Goal: Task Accomplishment & Management: Manage account settings

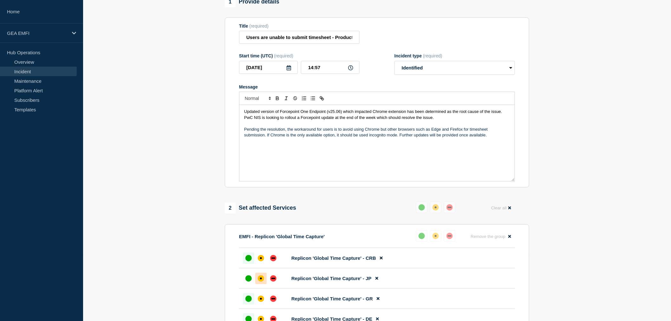
scroll to position [32, 0]
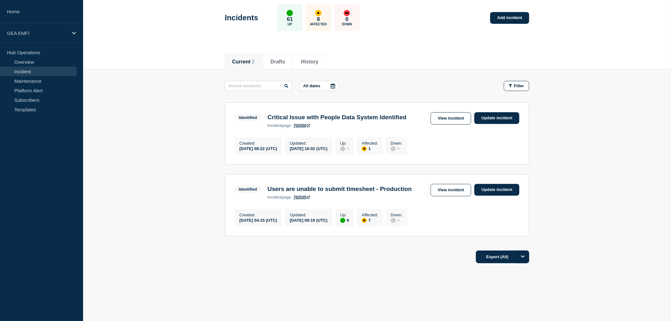
scroll to position [49, 0]
click at [499, 184] on link "Update incident" at bounding box center [496, 190] width 45 height 12
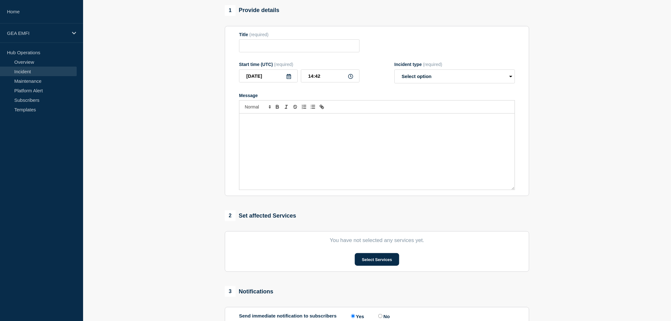
scroll to position [63, 0]
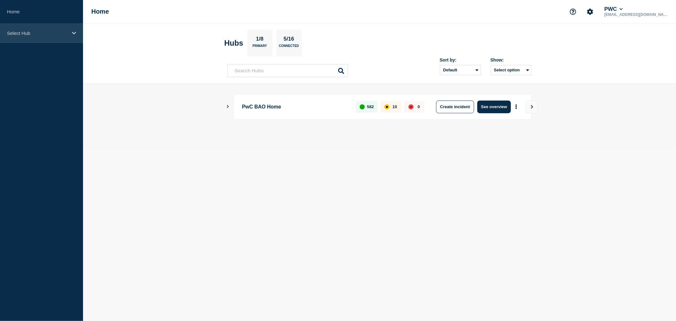
click at [74, 33] on icon at bounding box center [74, 33] width 4 height 3
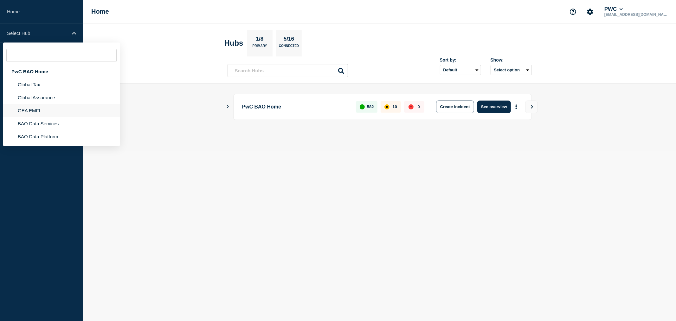
click at [39, 112] on li "GEA EMFI" at bounding box center [61, 110] width 117 height 13
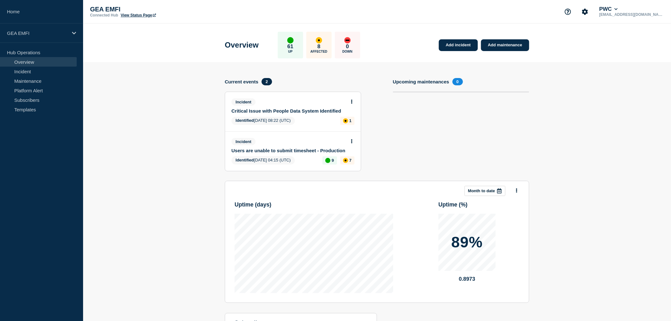
click at [311, 148] on link "Users are unable to submit timesheet - Production" at bounding box center [288, 150] width 114 height 5
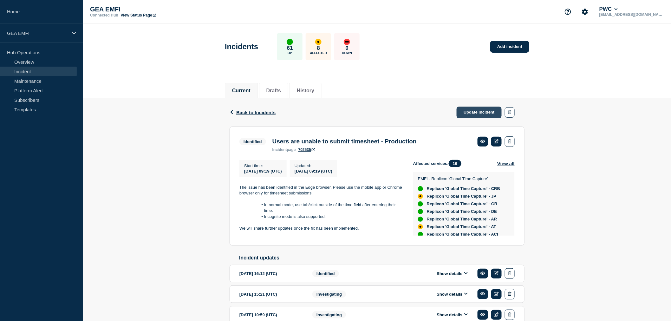
click at [482, 112] on link "Update incident" at bounding box center [478, 113] width 45 height 12
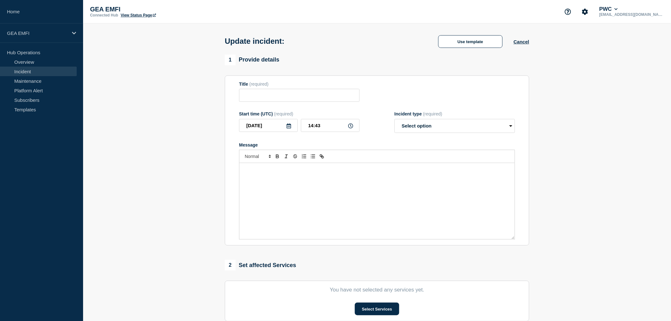
type input "Users are unable to submit timesheet - Production"
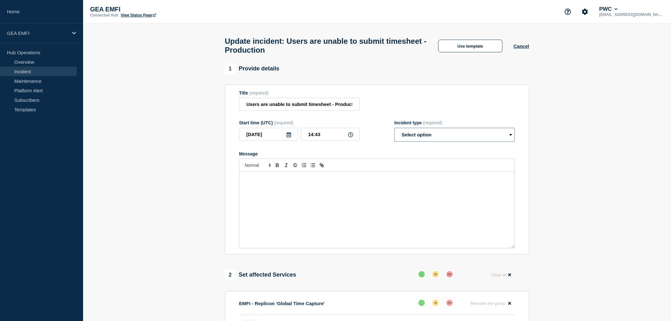
click at [506, 139] on select "Select option Investigating Identified Monitoring Resolved" at bounding box center [454, 135] width 120 height 14
select select "investigating"
click at [394, 131] on select "Select option Investigating Identified Monitoring Resolved" at bounding box center [454, 135] width 120 height 14
click at [473, 156] on div "Message" at bounding box center [377, 153] width 276 height 5
click at [300, 186] on div "Message" at bounding box center [376, 210] width 275 height 76
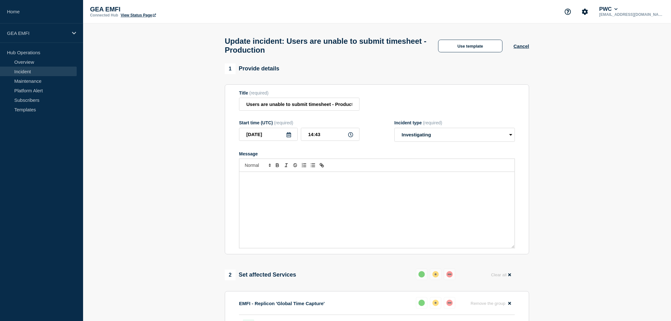
click at [300, 186] on div "Message" at bounding box center [376, 210] width 275 height 76
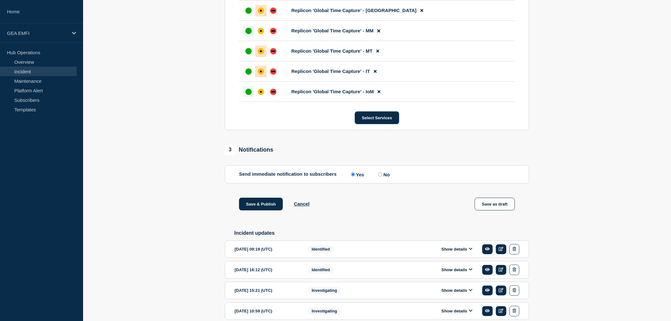
scroll to position [563, 0]
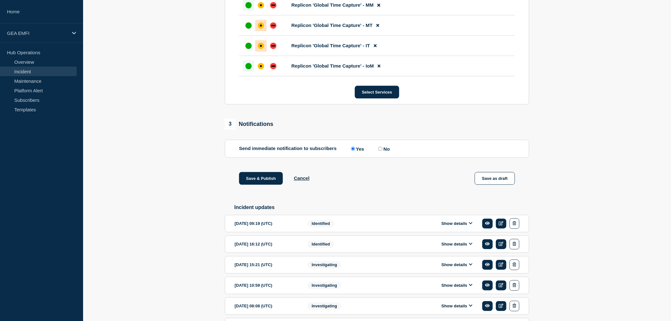
click at [469, 224] on icon at bounding box center [470, 223] width 3 height 2
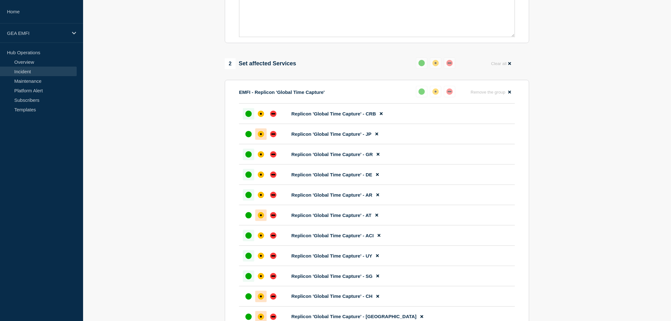
scroll to position [106, 0]
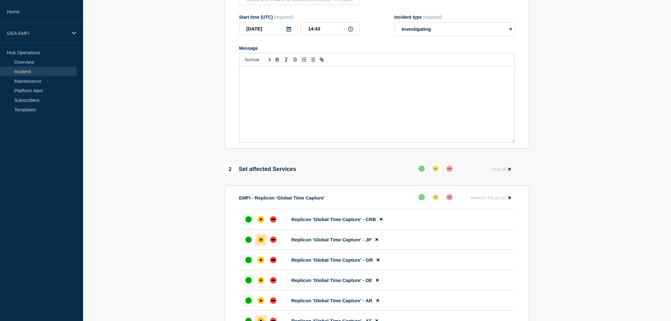
click at [318, 74] on p "Message" at bounding box center [377, 73] width 266 height 6
click at [392, 76] on p "It has been identified via further engagement and communication with the" at bounding box center [377, 73] width 266 height 6
click at [360, 82] on p "It has been identified via further engagement and communication with the PwC NI…" at bounding box center [377, 76] width 266 height 12
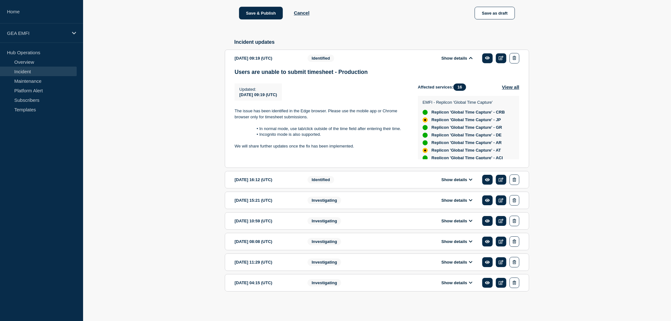
scroll to position [737, 0]
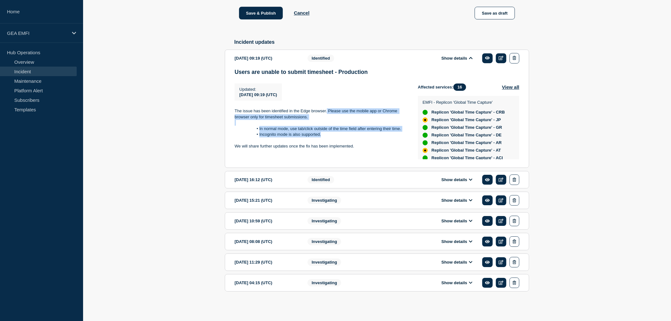
drag, startPoint x: 327, startPoint y: 110, endPoint x: 337, endPoint y: 135, distance: 26.4
click at [337, 135] on div "The issue has been identified in the Edge browser. Please use the mobile app or…" at bounding box center [321, 128] width 173 height 41
copy div "Please use the mobile app or Chrome browser only for timesheet submissions. In …"
click at [317, 143] on p at bounding box center [321, 141] width 173 height 6
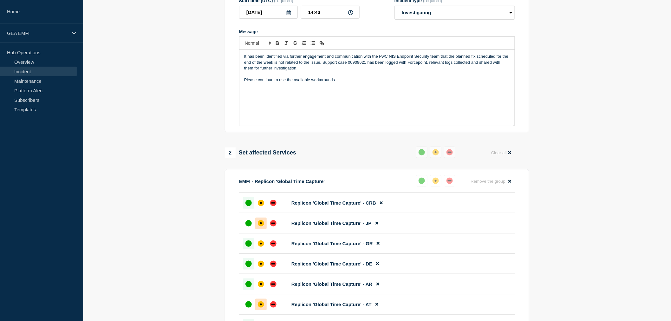
scroll to position [32, 0]
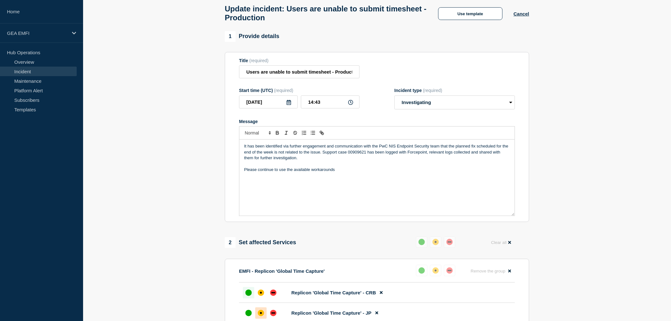
drag, startPoint x: 337, startPoint y: 173, endPoint x: 243, endPoint y: 178, distance: 94.3
click at [243, 178] on div "It has been identified via further engagement and communication with the PwC NI…" at bounding box center [376, 177] width 275 height 76
click at [258, 172] on p "Please use the mobile app or Chrome browser only for timesheet submissions." at bounding box center [377, 170] width 266 height 6
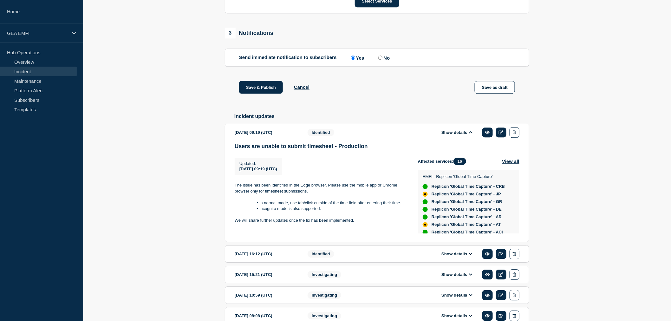
scroll to position [666, 0]
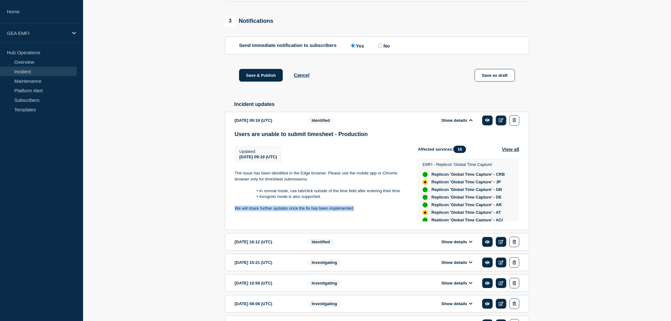
drag, startPoint x: 235, startPoint y: 216, endPoint x: 347, endPoint y: 222, distance: 112.4
click at [354, 211] on p "We will share further updates once the fix has been implemented." at bounding box center [321, 208] width 173 height 6
copy p "We will share further updates once the fix has been implemented."
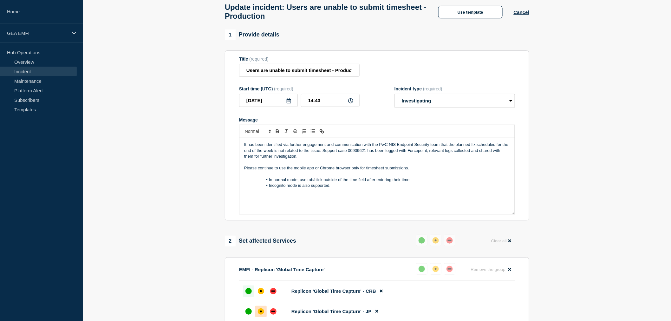
scroll to position [35, 0]
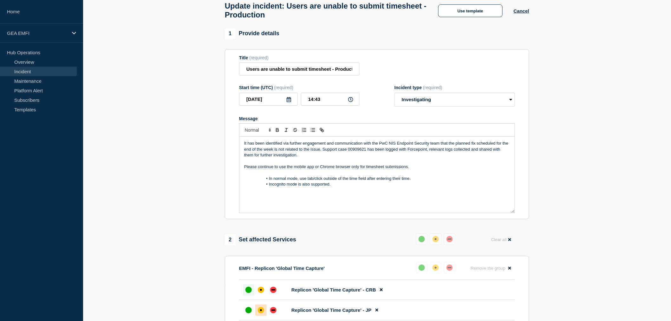
click at [268, 202] on div "It has been identified via further engagement and communication with the PwC NI…" at bounding box center [376, 175] width 275 height 76
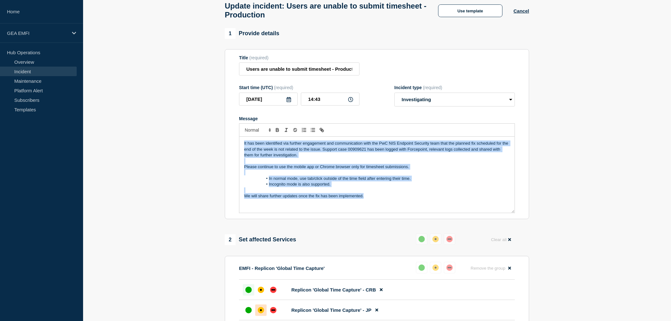
drag, startPoint x: 365, startPoint y: 201, endPoint x: 245, endPoint y: 146, distance: 131.6
click at [245, 146] on div "It has been identified via further engagement and communication with the PwC NI…" at bounding box center [376, 175] width 275 height 76
copy div "It has been identified via further engagement and communication with the PwC NI…"
click at [347, 210] on div "It has been identified via further engagement and communication with the PwC NI…" at bounding box center [376, 175] width 275 height 76
click at [363, 208] on div "It has been identified via further engagement and communication with the PwC NI…" at bounding box center [376, 175] width 275 height 76
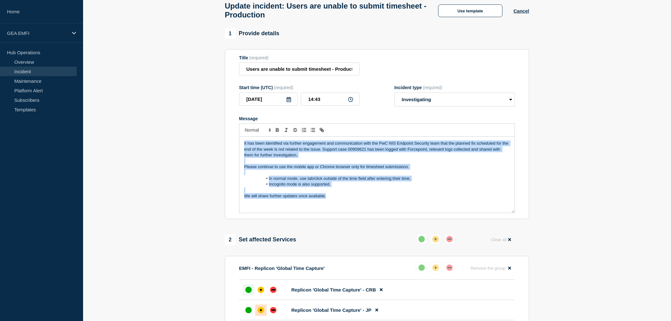
drag, startPoint x: 328, startPoint y: 200, endPoint x: 244, endPoint y: 148, distance: 98.9
click at [244, 148] on div "It has been identified via further engagement and communication with the PwC NI…" at bounding box center [376, 175] width 275 height 76
copy div "It has been identified via further engagement and communication with the PwC NI…"
click at [421, 181] on li "In normal mode, use tab/click outside of the time field after entering their ti…" at bounding box center [380, 179] width 260 height 6
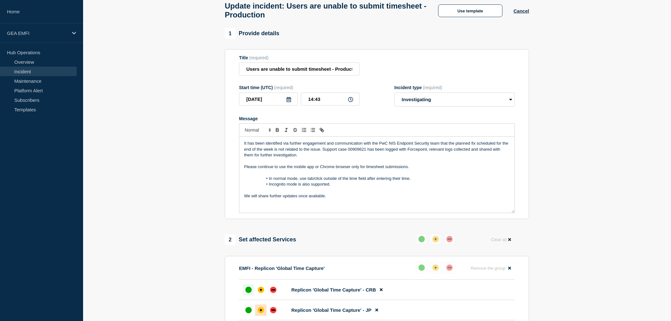
click at [421, 181] on li "In normal mode, use tab/click outside of the time field after entering their ti…" at bounding box center [380, 179] width 260 height 6
drag, startPoint x: 299, startPoint y: 160, endPoint x: 242, endPoint y: 144, distance: 59.5
click at [242, 144] on div "It has been identified via further engagement and communication with the PwC NI…" at bounding box center [376, 175] width 275 height 76
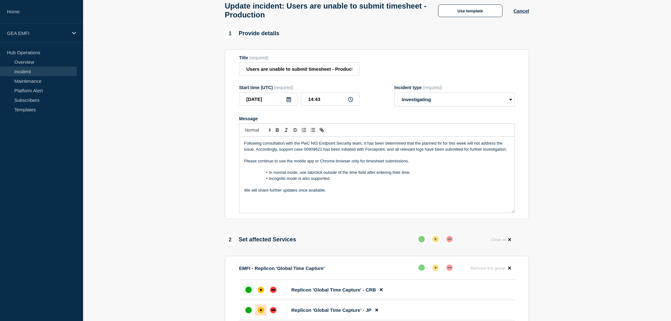
click at [270, 170] on p "Message" at bounding box center [377, 167] width 266 height 6
click at [278, 187] on p "Message" at bounding box center [377, 184] width 266 height 6
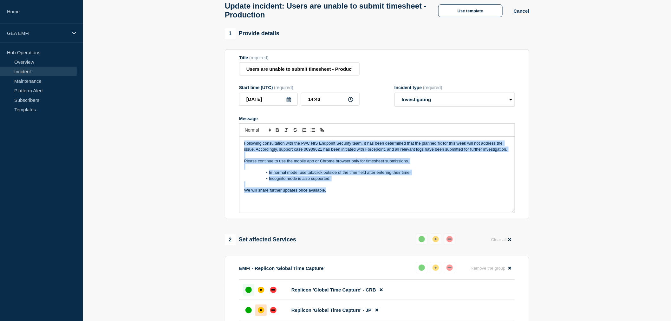
drag, startPoint x: 330, startPoint y: 197, endPoint x: 245, endPoint y: 146, distance: 99.2
click at [245, 146] on div "Following consultation with the PwC NIS Endpoint Security team, it has been det…" at bounding box center [376, 175] width 275 height 76
copy div "Following consultation with the PwC NIS Endpoint Security team, it has been det…"
click at [255, 181] on li "Incognito mode is also supported." at bounding box center [380, 179] width 260 height 6
drag, startPoint x: 341, startPoint y: 191, endPoint x: 245, endPoint y: 146, distance: 106.1
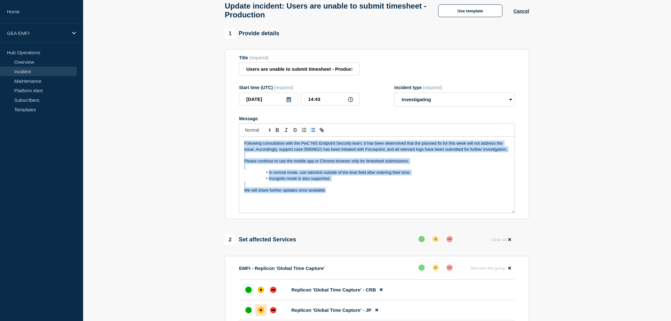
click at [245, 146] on div "Following consultation with the PwC NIS Endpoint Security team, it has been det…" at bounding box center [376, 175] width 275 height 76
copy div "Following consultation with the PwC NIS Endpoint Security team, it has been det…"
click at [269, 181] on span "Message" at bounding box center [269, 179] width 0 height 6
drag, startPoint x: 335, startPoint y: 196, endPoint x: 239, endPoint y: 145, distance: 108.7
click at [239, 145] on div "Following consultation with the PwC NIS Endpoint Security team, it has been det…" at bounding box center [376, 175] width 275 height 76
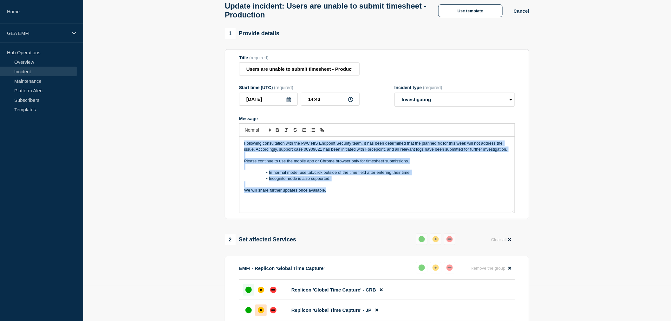
copy div "Following consultation with the PwC NIS Endpoint Security team, it has been det…"
click at [358, 207] on div "Following consultation with the PwC NIS Endpoint Security team, it has been det…" at bounding box center [376, 175] width 275 height 76
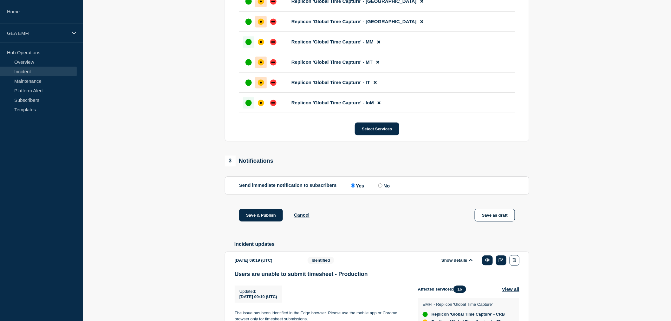
scroll to position [528, 0]
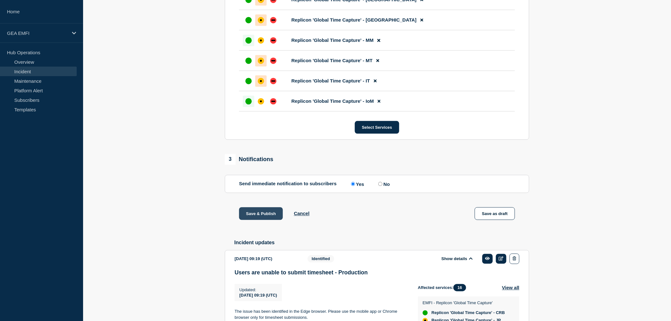
click at [264, 220] on button "Save & Publish" at bounding box center [261, 213] width 44 height 13
